Goal: Feedback & Contribution: Leave review/rating

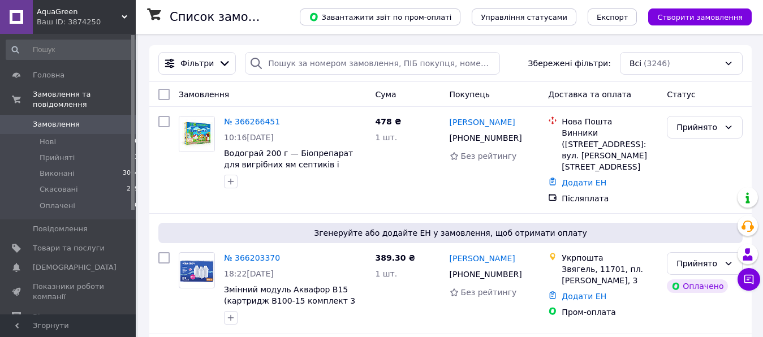
click at [102, 17] on div "Ваш ID: 3874250" at bounding box center [86, 22] width 99 height 10
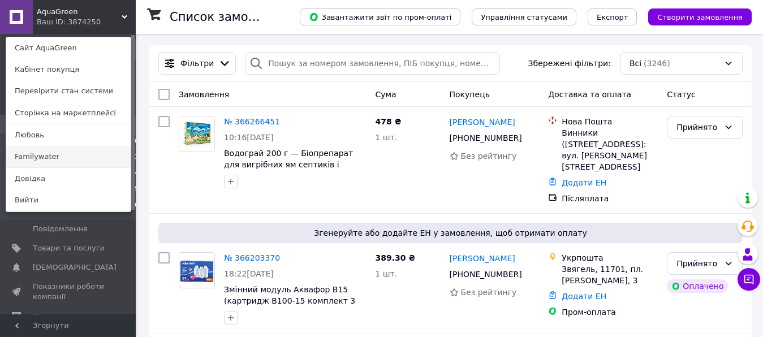
click at [33, 158] on link "Familywater" at bounding box center [68, 157] width 125 height 22
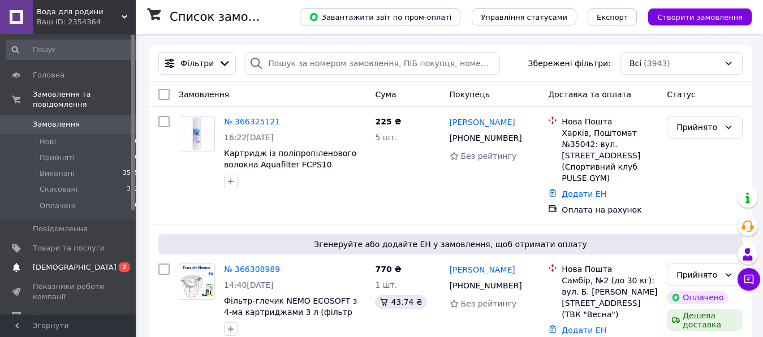
click at [66, 263] on span "[DEMOGRAPHIC_DATA]" at bounding box center [75, 268] width 84 height 10
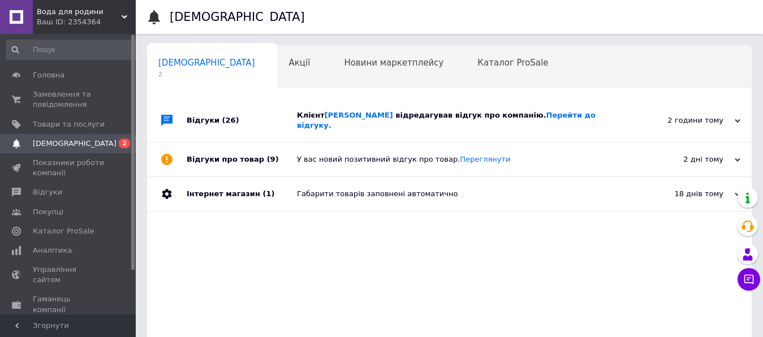
click at [316, 117] on span "Клієнт [PERSON_NAME] відредагував відгук про компанію. Перейти до відгуку." at bounding box center [446, 120] width 299 height 19
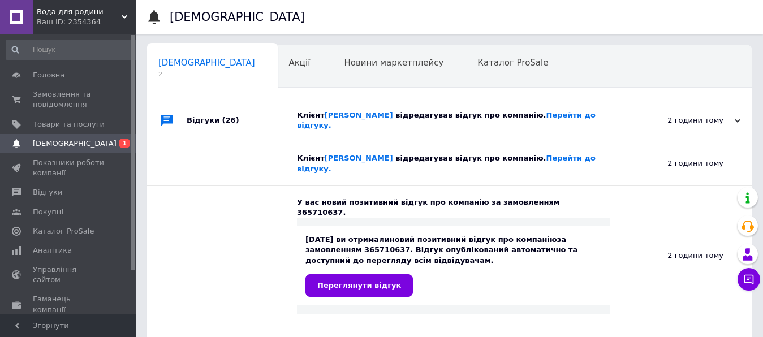
click at [341, 270] on div "[DATE] ви отримали новий позитивний відгук про компанію за замовленням 36571063…" at bounding box center [454, 265] width 314 height 79
click at [339, 281] on span "Переглянути відгук" at bounding box center [360, 285] width 84 height 8
click at [41, 99] on span "Замовлення та повідомлення" at bounding box center [69, 99] width 72 height 20
